Goal: Task Accomplishment & Management: Complete application form

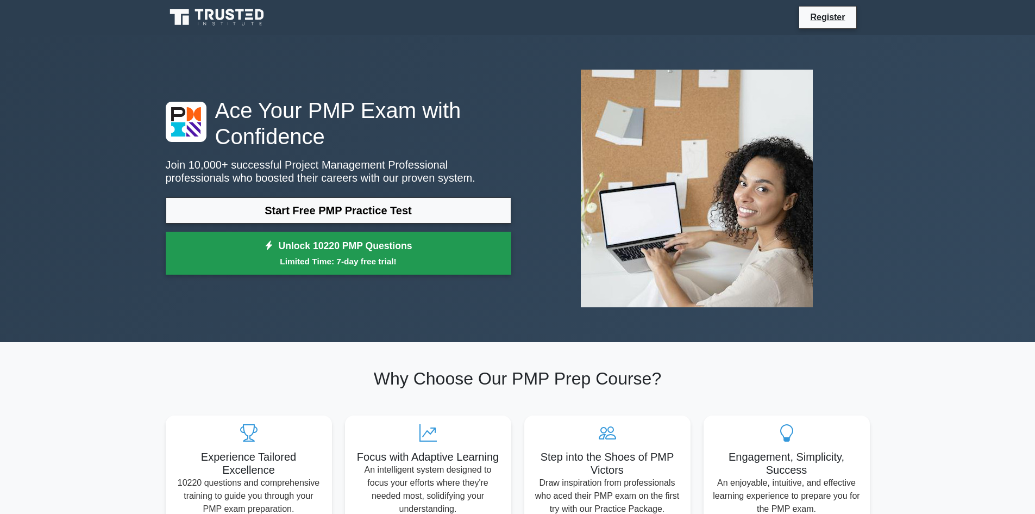
click at [341, 239] on link "Unlock 10220 PMP Questions Limited Time: 7-day free trial!" at bounding box center [339, 253] width 346 height 43
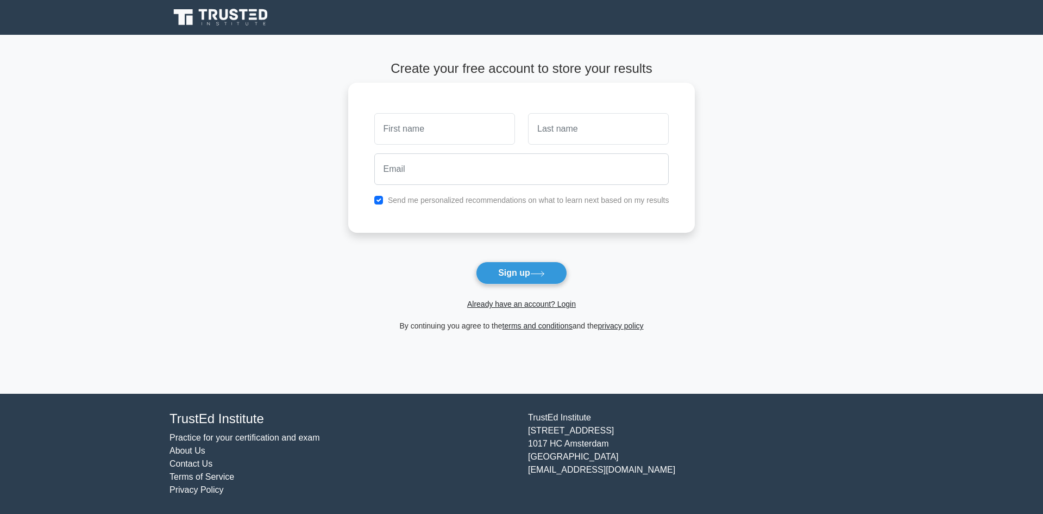
click at [427, 127] on input "text" at bounding box center [444, 129] width 141 height 32
drag, startPoint x: 449, startPoint y: 128, endPoint x: 135, endPoint y: 46, distance: 324.3
click at [135, 46] on main "Create your free account to store your results [GEOGRAPHIC_DATA] Send me person…" at bounding box center [521, 214] width 1043 height 359
click at [411, 128] on input "[PERSON_NAME]" at bounding box center [444, 129] width 141 height 32
drag, startPoint x: 407, startPoint y: 129, endPoint x: 535, endPoint y: 135, distance: 128.4
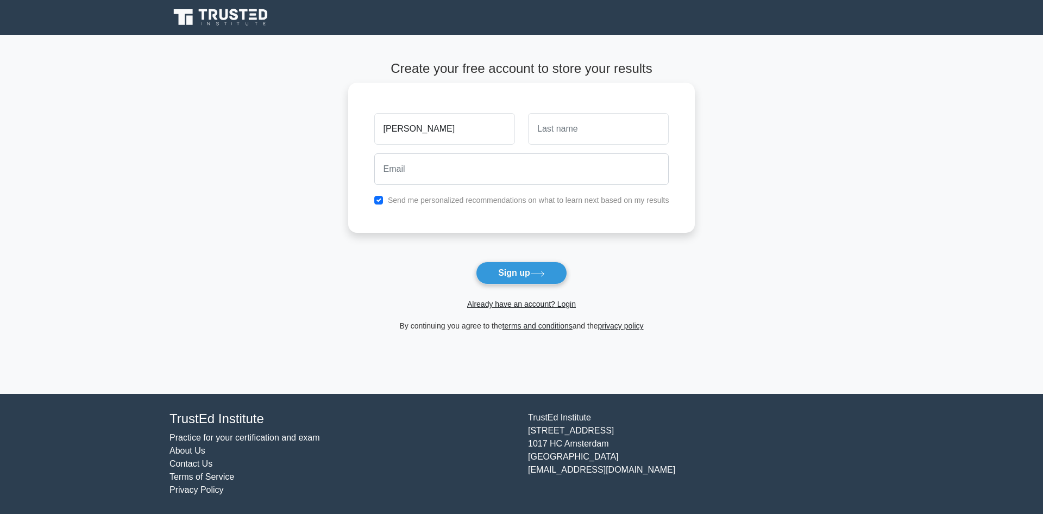
click at [535, 135] on div "[PERSON_NAME]" at bounding box center [522, 129] width 308 height 40
type input "MANI"
click at [561, 130] on input "text" at bounding box center [598, 129] width 141 height 32
paste input "[PERSON_NAME]"
type input "[PERSON_NAME]"
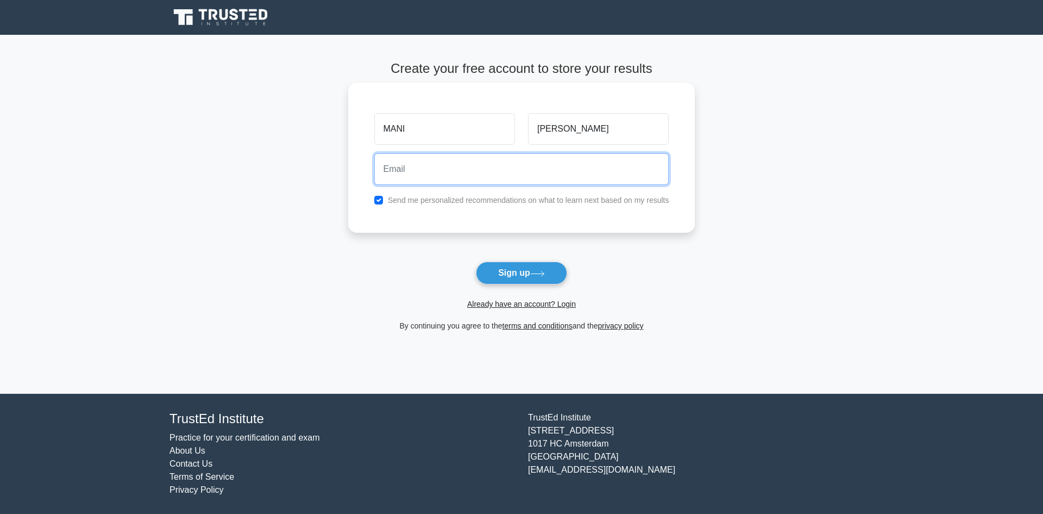
click at [459, 171] on input "email" at bounding box center [521, 169] width 295 height 32
type input "[PERSON_NAME][DOMAIN_NAME][EMAIL_ADDRESS][DOMAIN_NAME]"
click at [549, 204] on label "Send me personalized recommendations on what to learn next based on my results" at bounding box center [529, 200] width 282 height 9
click at [380, 200] on input "checkbox" at bounding box center [378, 200] width 9 height 9
checkbox input "false"
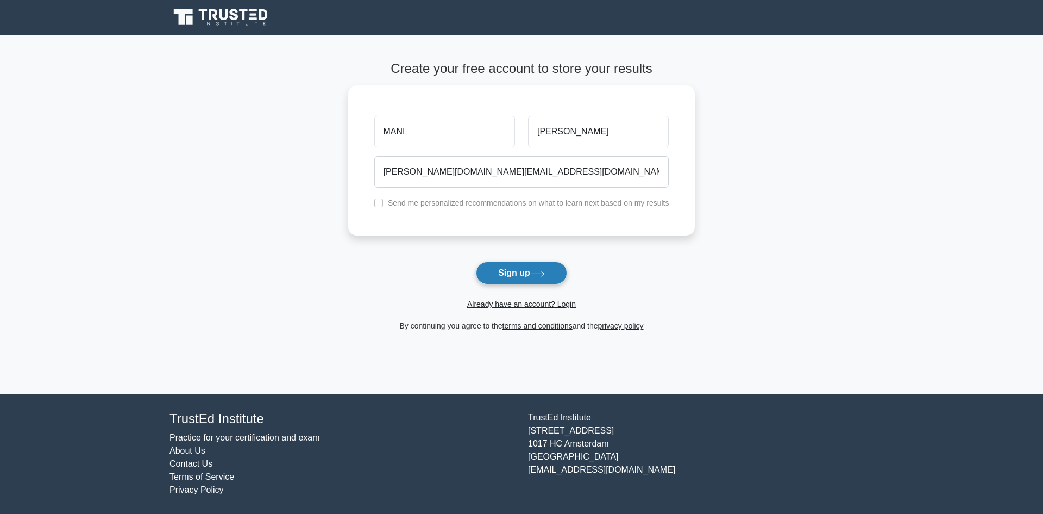
click at [513, 276] on button "Sign up" at bounding box center [521, 272] width 91 height 23
